Goal: Check status: Check status

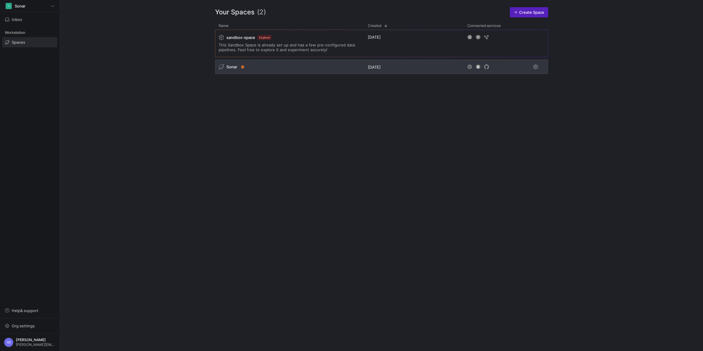
click at [230, 68] on span "Sonar" at bounding box center [231, 66] width 11 height 5
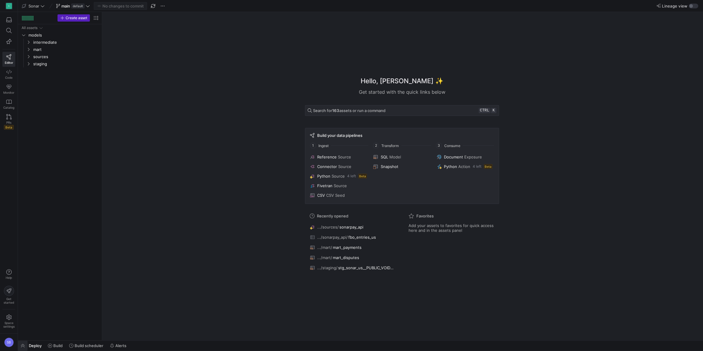
click at [26, 347] on span "button" at bounding box center [23, 345] width 10 height 10
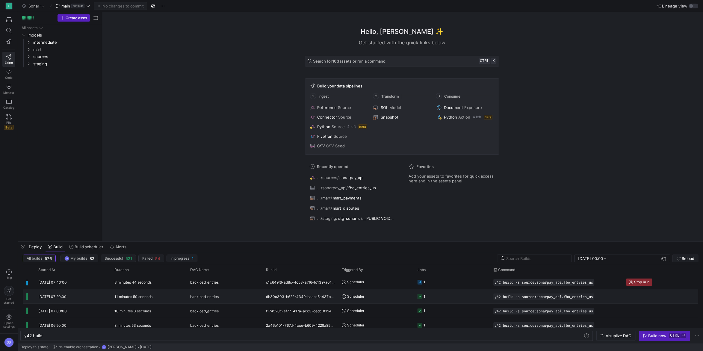
click at [119, 297] on y42-duration "11 minutes 50 seconds" at bounding box center [133, 296] width 38 height 4
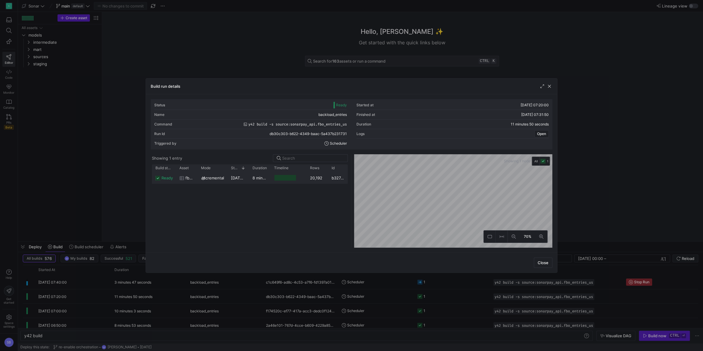
click at [257, 179] on y42-duration "8 minutes 50 seconds" at bounding box center [273, 177] width 42 height 5
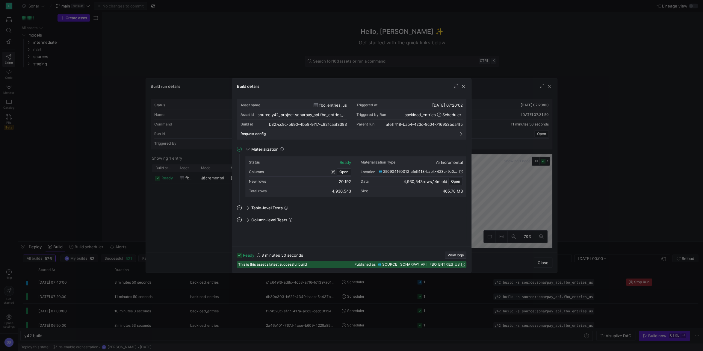
click at [459, 254] on span "View logs" at bounding box center [455, 255] width 16 height 4
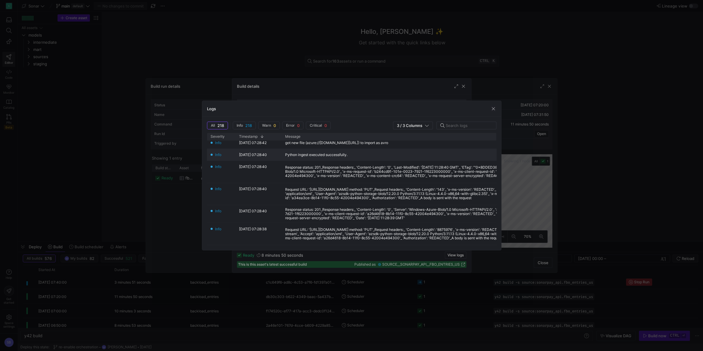
scroll to position [112, 0]
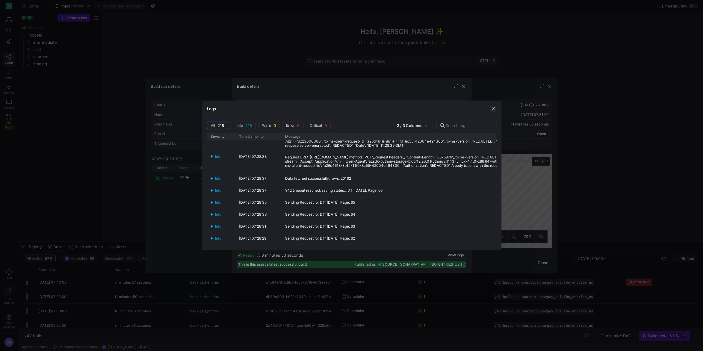
click at [491, 108] on span "button" at bounding box center [493, 109] width 6 height 6
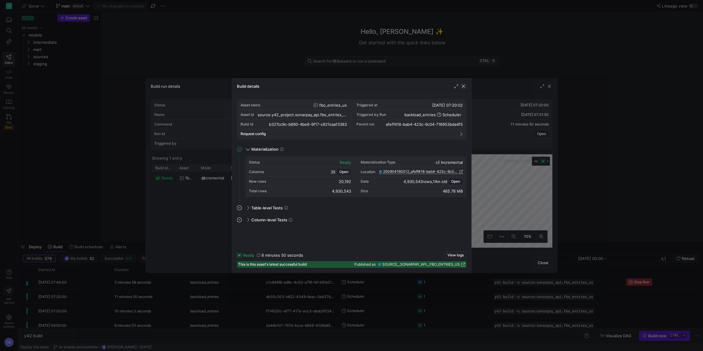
click at [464, 87] on span "button" at bounding box center [463, 86] width 6 height 6
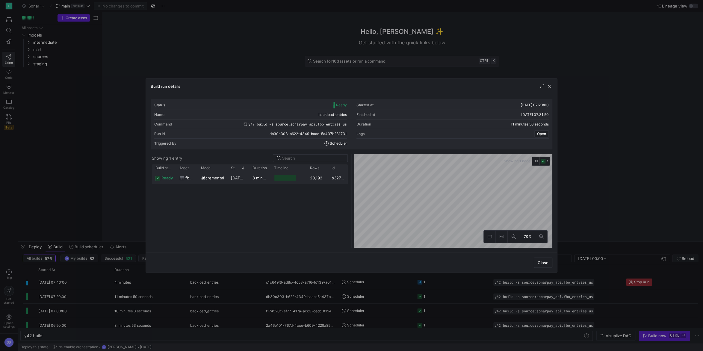
click at [263, 181] on div "8 minutes 50 seconds" at bounding box center [260, 178] width 22 height 12
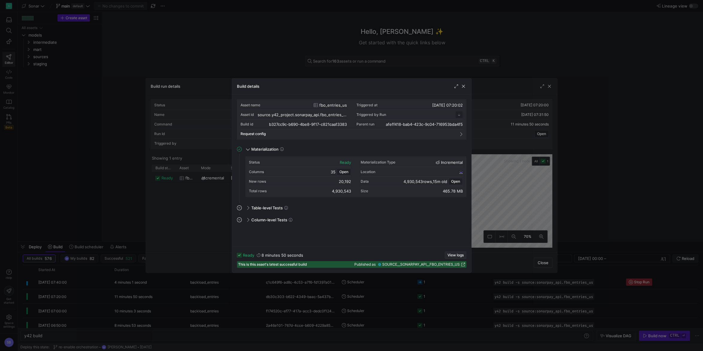
click at [457, 252] on span "button" at bounding box center [455, 255] width 21 height 7
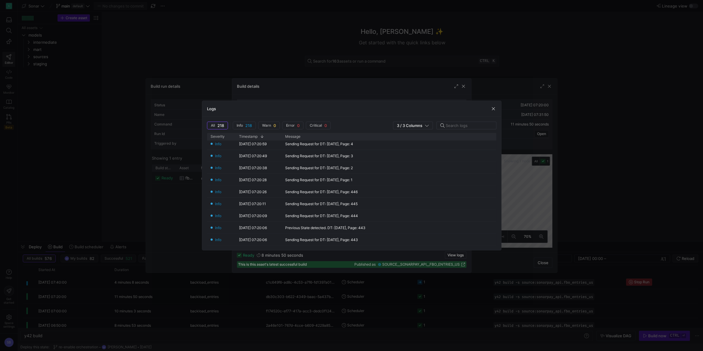
scroll to position [2506, 0]
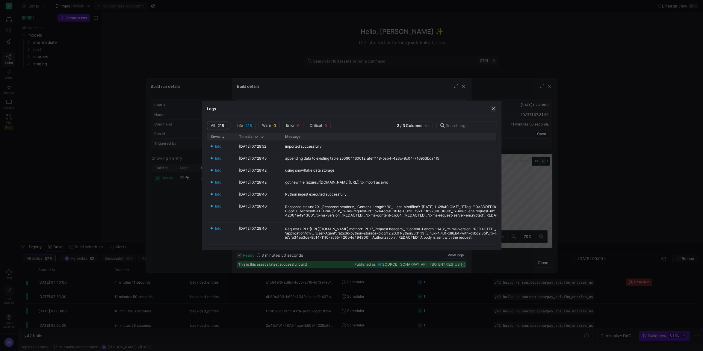
click at [494, 107] on span "button" at bounding box center [493, 109] width 6 height 6
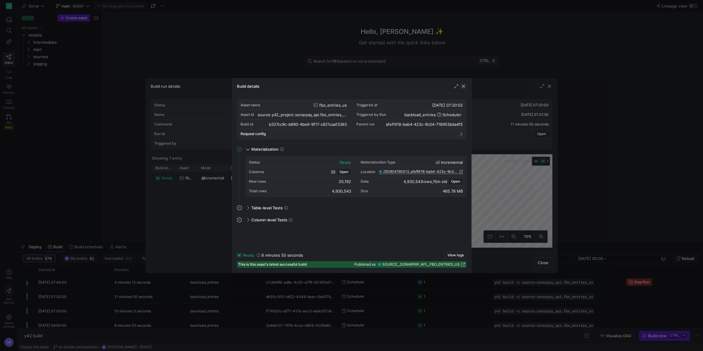
click at [464, 86] on span "button" at bounding box center [463, 86] width 6 height 6
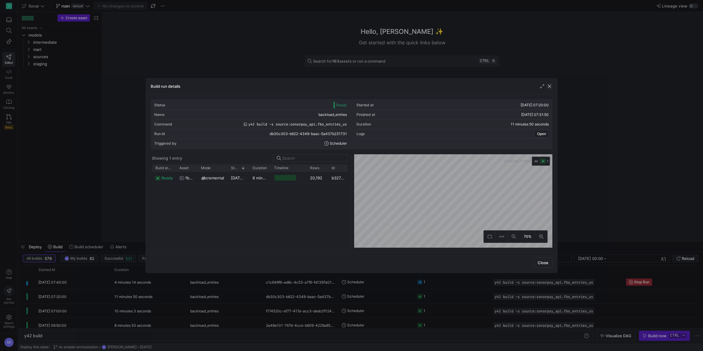
click at [551, 85] on span "button" at bounding box center [549, 86] width 6 height 6
